Goal: Navigation & Orientation: Understand site structure

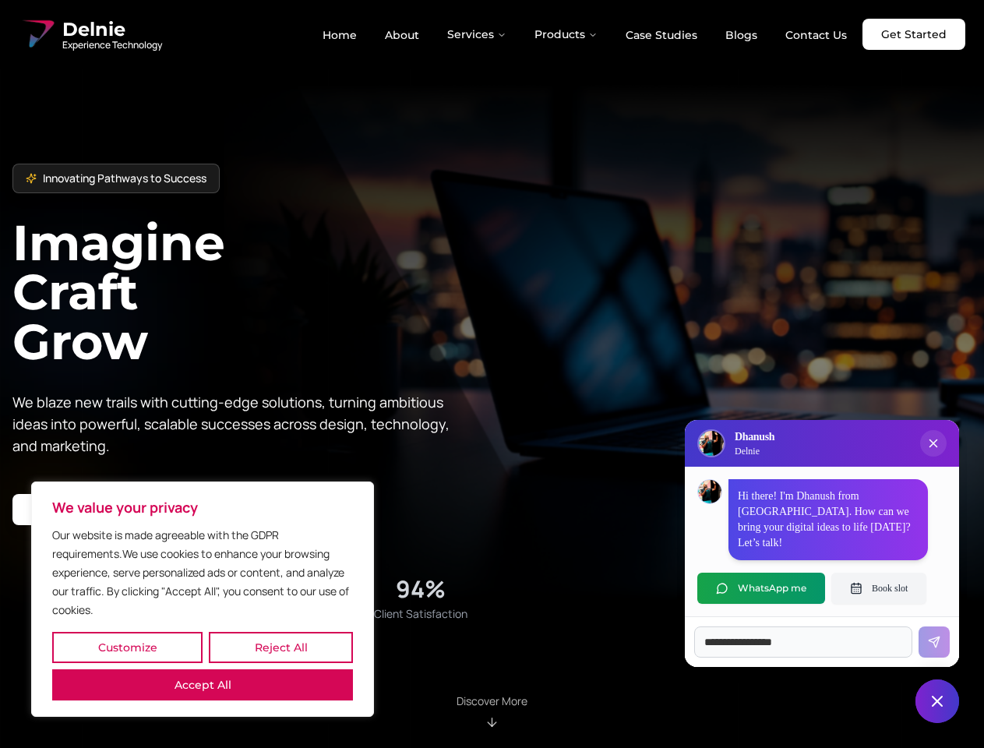
click at [127, 647] on button "Customize" at bounding box center [127, 647] width 150 height 31
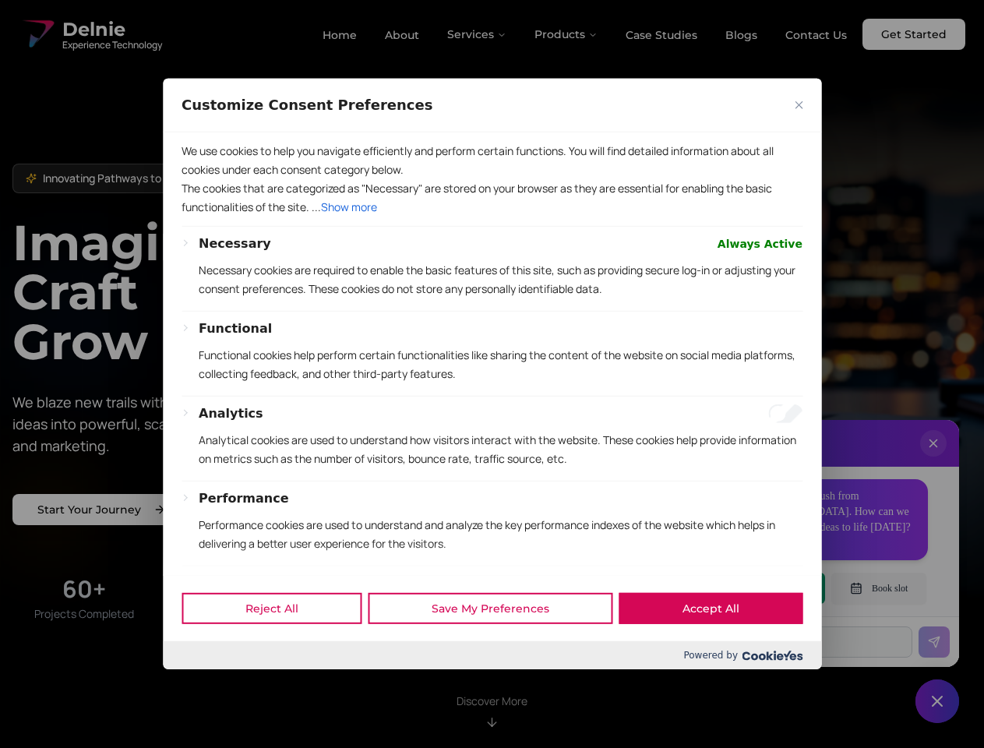
click at [280, 647] on div at bounding box center [492, 374] width 984 height 748
click at [203, 179] on p "We use cookies to help you navigate efficiently and perform certain functions. …" at bounding box center [491, 160] width 621 height 37
click at [491, 217] on p "The cookies that are categorized as "Necessary" are stored on your browser as t…" at bounding box center [491, 197] width 621 height 37
click at [477, 34] on div at bounding box center [492, 374] width 984 height 748
click at [566, 34] on div at bounding box center [492, 374] width 984 height 748
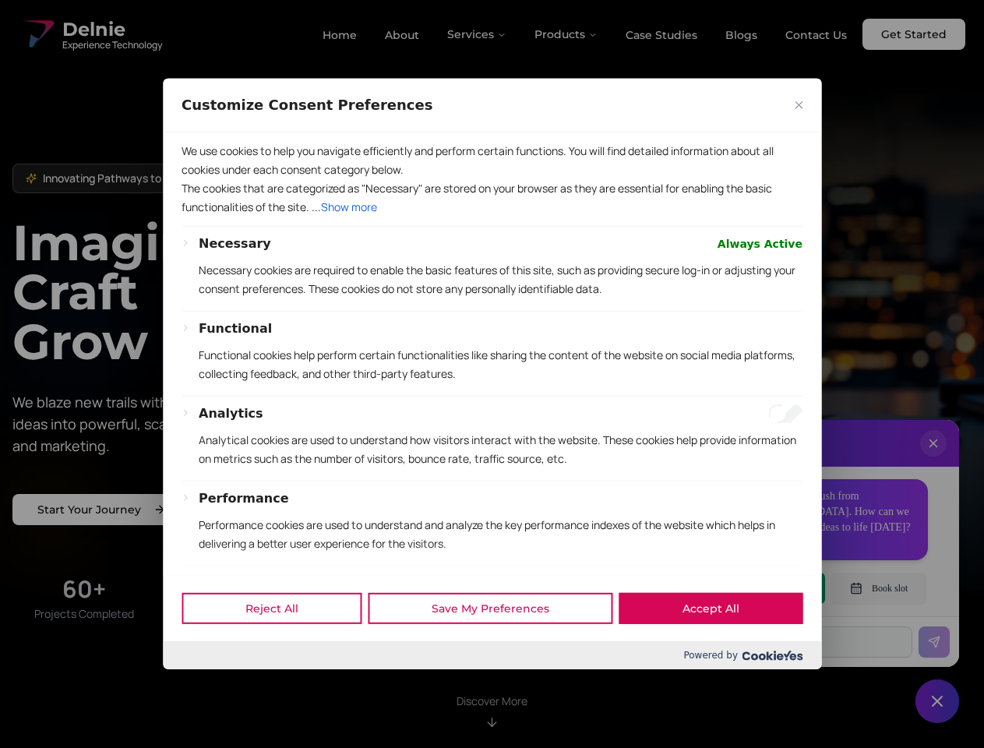
click at [933, 459] on div at bounding box center [492, 374] width 984 height 748
click at [761, 588] on div "Reject All Save My Preferences Accept All" at bounding box center [492, 608] width 658 height 66
click at [879, 588] on div at bounding box center [492, 374] width 984 height 748
click at [937, 701] on div at bounding box center [492, 374] width 984 height 748
